Goal: Information Seeking & Learning: Learn about a topic

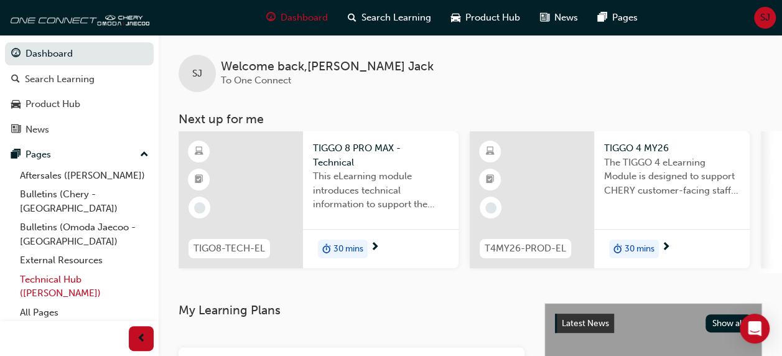
click at [65, 270] on link "Technical Hub ([PERSON_NAME])" at bounding box center [84, 286] width 139 height 33
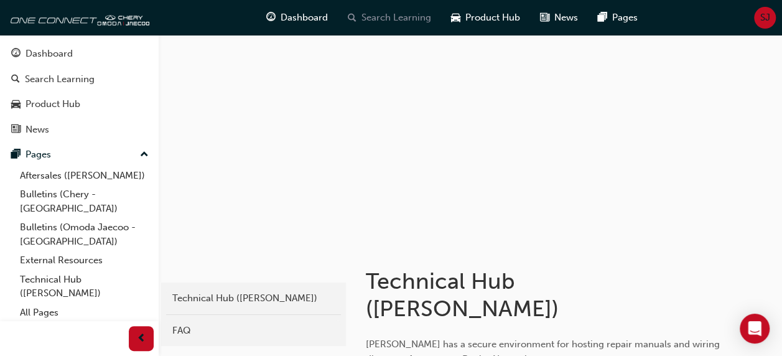
click at [403, 15] on span "Search Learning" at bounding box center [397, 18] width 70 height 14
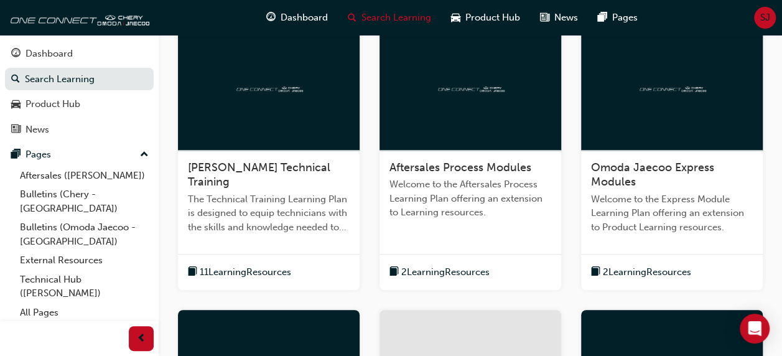
scroll to position [263, 0]
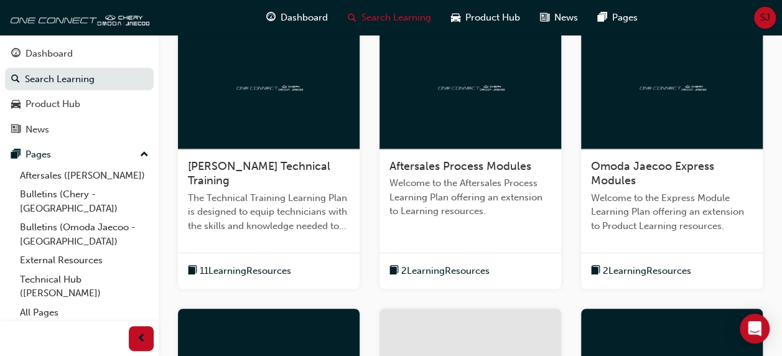
click at [623, 169] on span "Omoda Jaecoo Express Modules" at bounding box center [652, 173] width 123 height 29
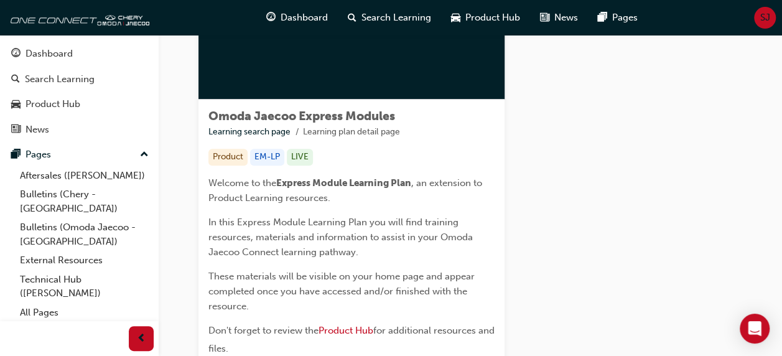
scroll to position [261, 0]
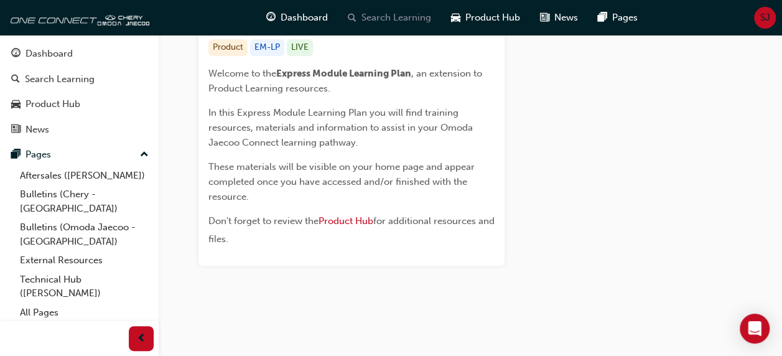
click at [398, 16] on span "Search Learning" at bounding box center [397, 18] width 70 height 14
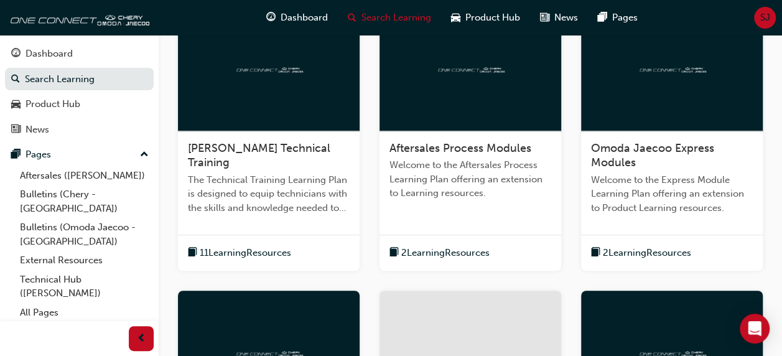
scroll to position [268, 0]
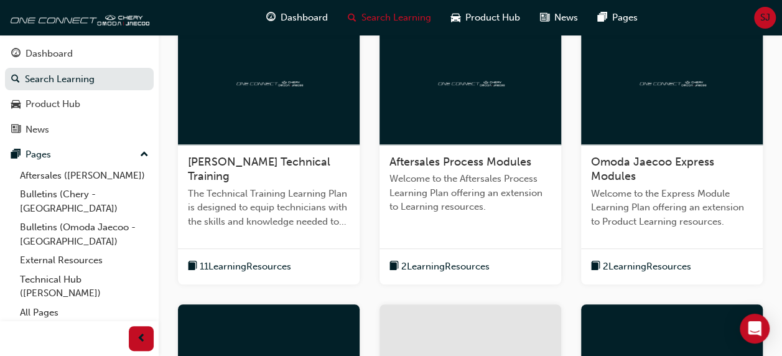
click at [254, 161] on span "[PERSON_NAME] Technical Training" at bounding box center [259, 169] width 142 height 29
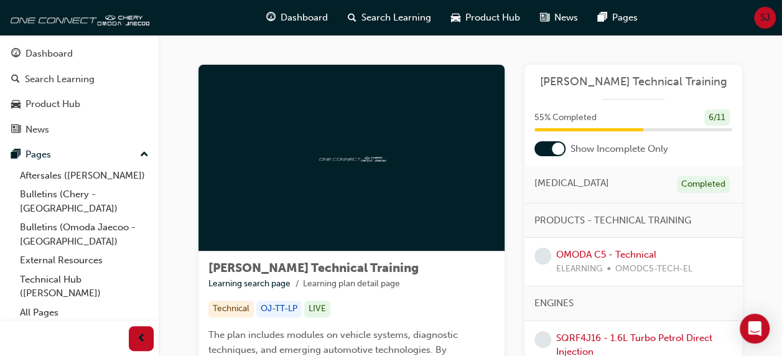
click at [539, 148] on div at bounding box center [549, 148] width 31 height 15
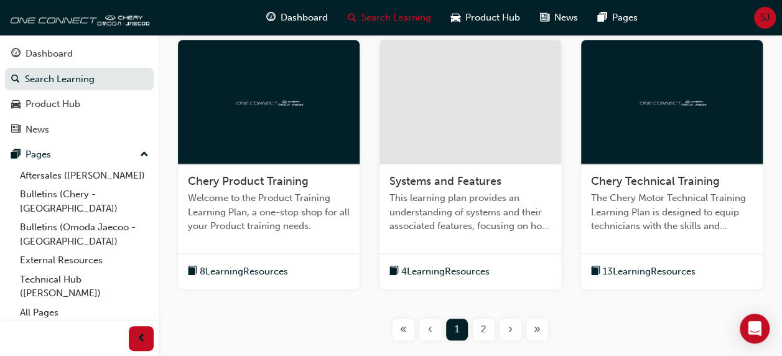
scroll to position [541, 0]
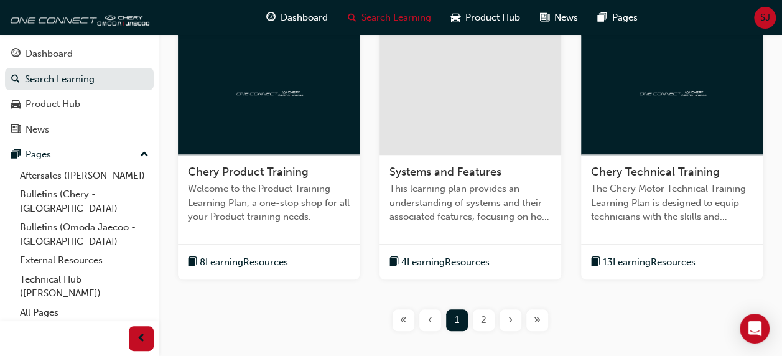
click at [648, 166] on span "Chery Technical Training" at bounding box center [655, 172] width 129 height 14
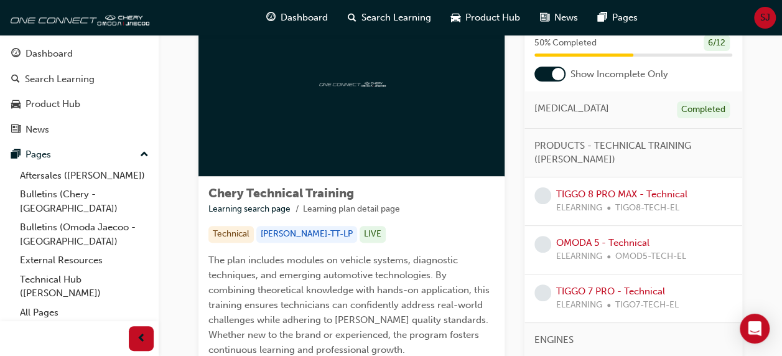
scroll to position [77, 0]
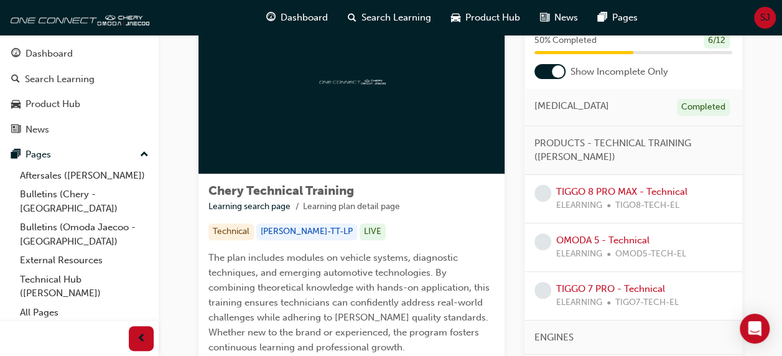
click at [543, 73] on div at bounding box center [549, 71] width 31 height 15
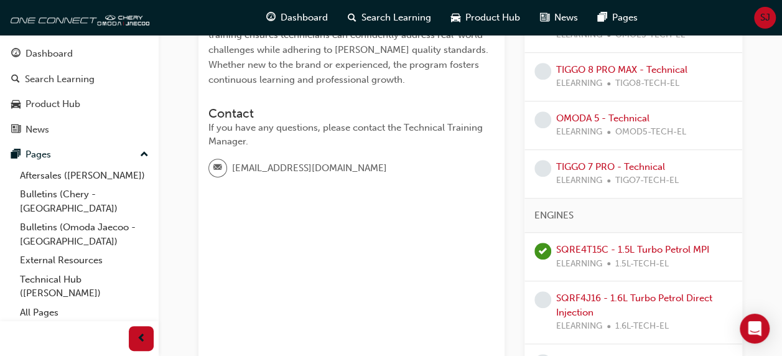
scroll to position [380, 0]
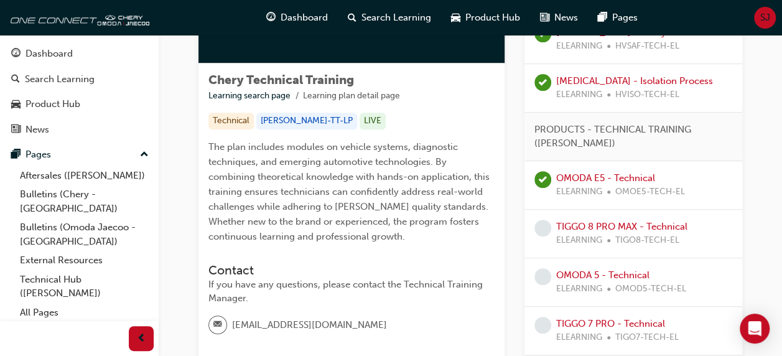
click at [584, 210] on div "TIGGO 8 PRO MAX - Technical ELEARNING TIGO8-TECH-EL" at bounding box center [634, 234] width 218 height 49
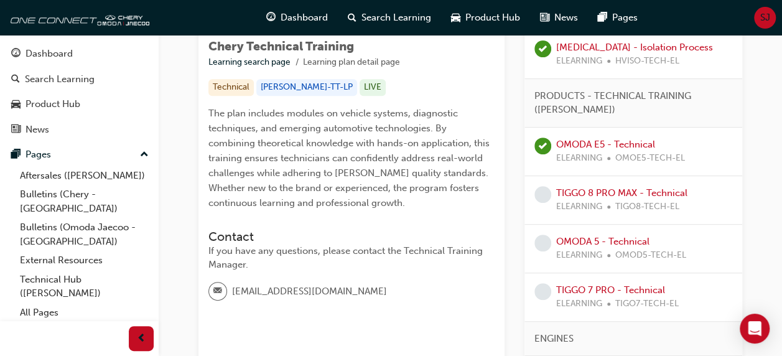
scroll to position [222, 0]
click at [547, 245] on span "learningRecordVerb_NONE-icon" at bounding box center [542, 242] width 17 height 17
click at [574, 192] on link "TIGGO 8 PRO MAX - Technical" at bounding box center [621, 192] width 131 height 11
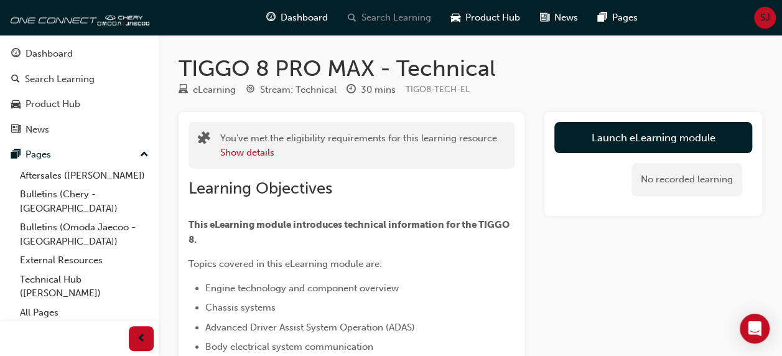
click at [381, 20] on span "Search Learning" at bounding box center [397, 18] width 70 height 14
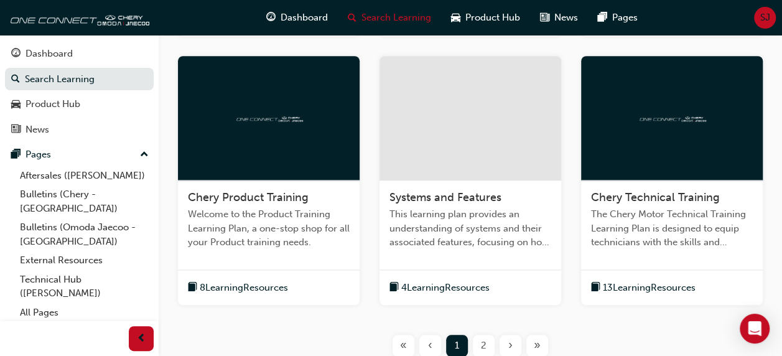
scroll to position [616, 0]
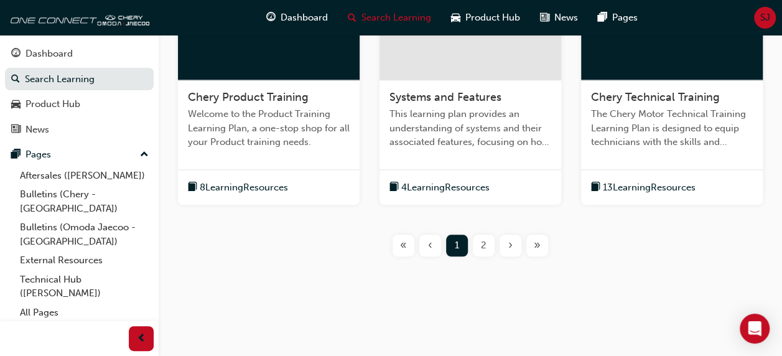
click at [484, 243] on span "2" at bounding box center [484, 245] width 6 height 14
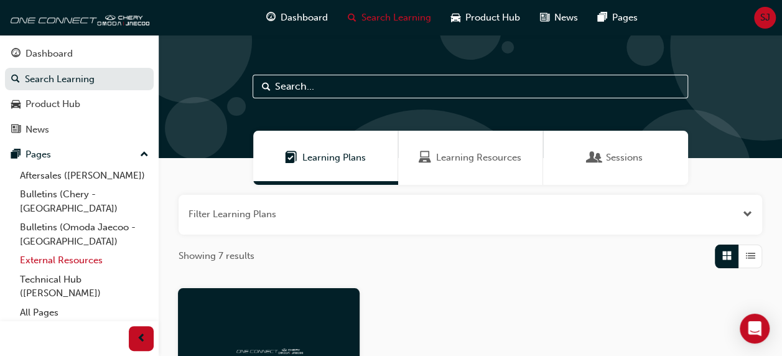
click at [49, 251] on link "External Resources" at bounding box center [84, 260] width 139 height 19
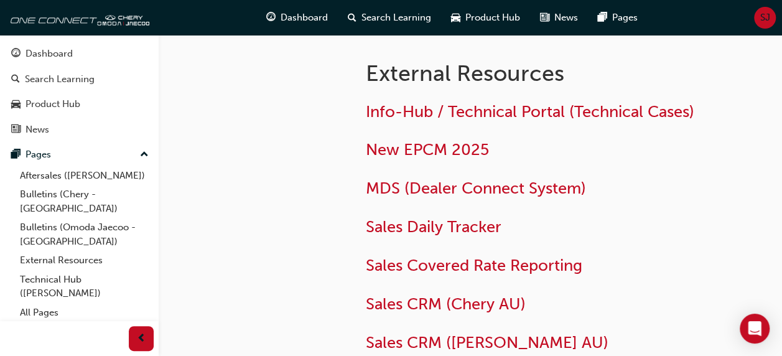
click at [470, 96] on div "Info-Hub / Technical Portal (Technical Cases) New EPCM 2025 MDS (Dealer Connect…" at bounding box center [564, 241] width 396 height 299
click at [472, 115] on span "Info-Hub / Technical Portal (Technical Cases)" at bounding box center [530, 111] width 329 height 19
